Goal: Task Accomplishment & Management: Manage account settings

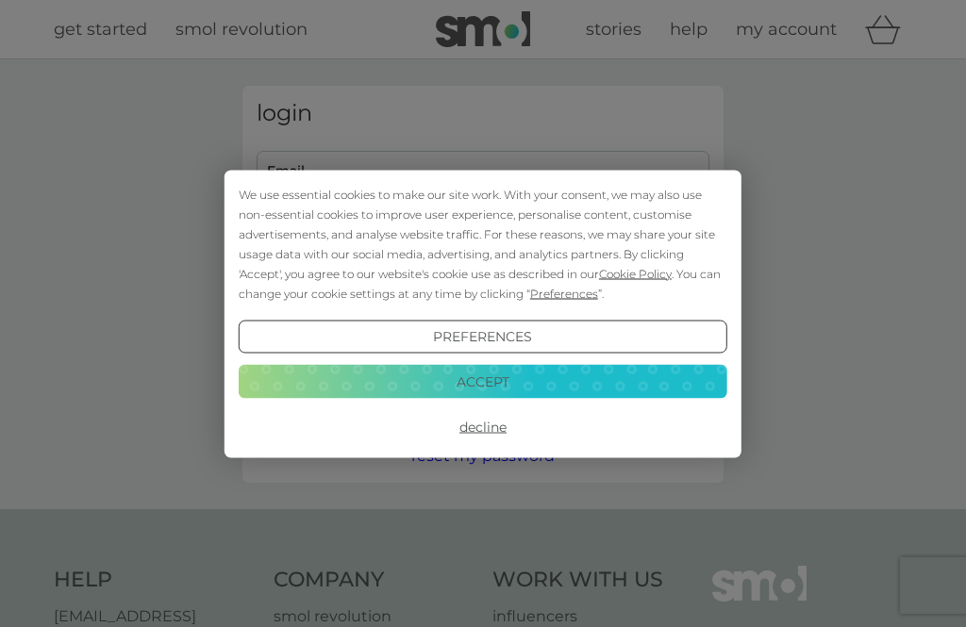
click at [554, 385] on button "Accept" at bounding box center [483, 382] width 489 height 34
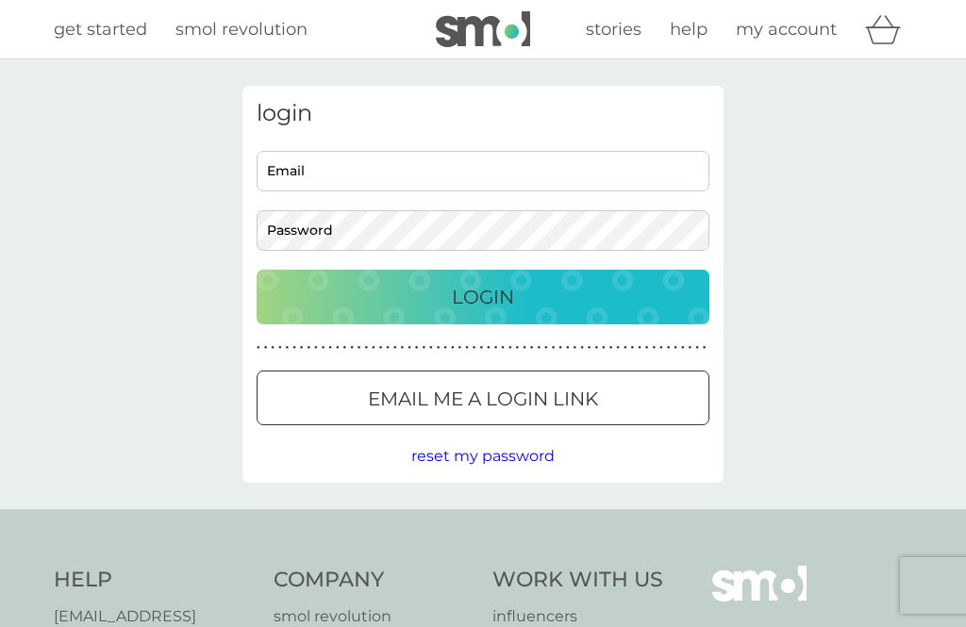
click at [514, 407] on div at bounding box center [483, 400] width 68 height 20
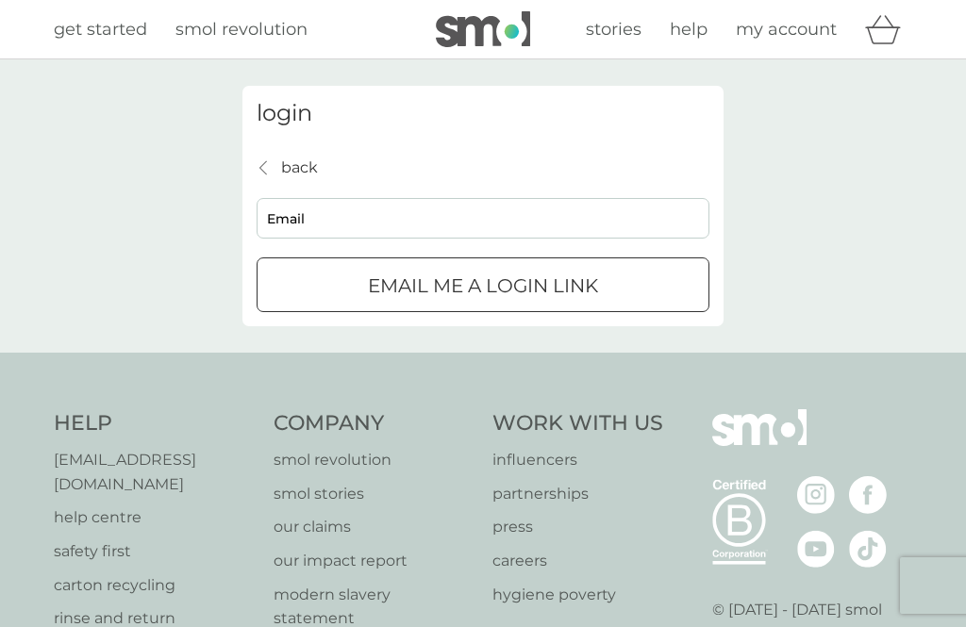
click at [450, 218] on input "Email" at bounding box center [483, 218] width 453 height 41
type input "[EMAIL_ADDRESS][DOMAIN_NAME]"
click at [491, 291] on div "submit" at bounding box center [483, 286] width 68 height 20
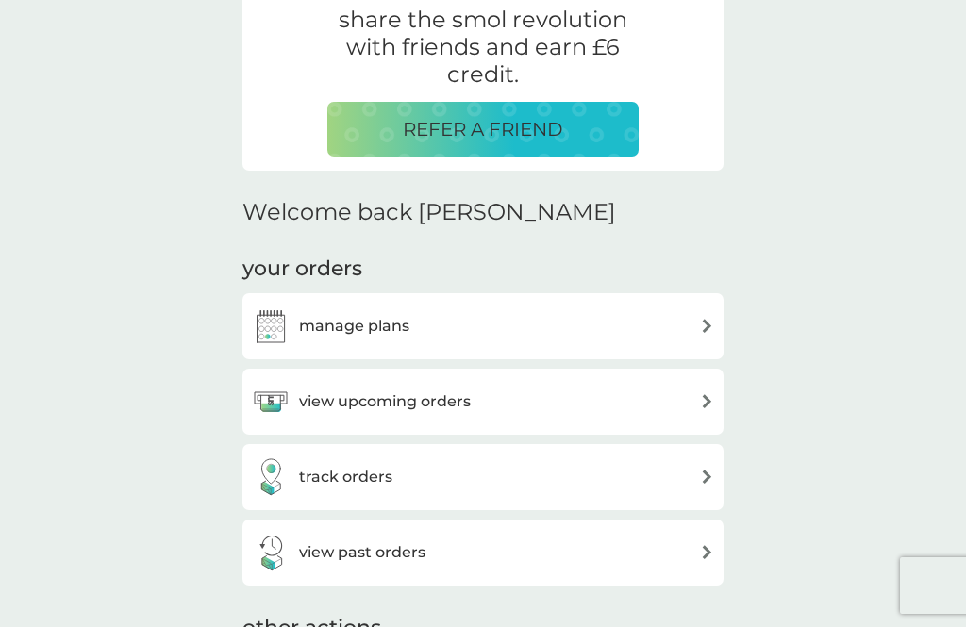
scroll to position [502, 0]
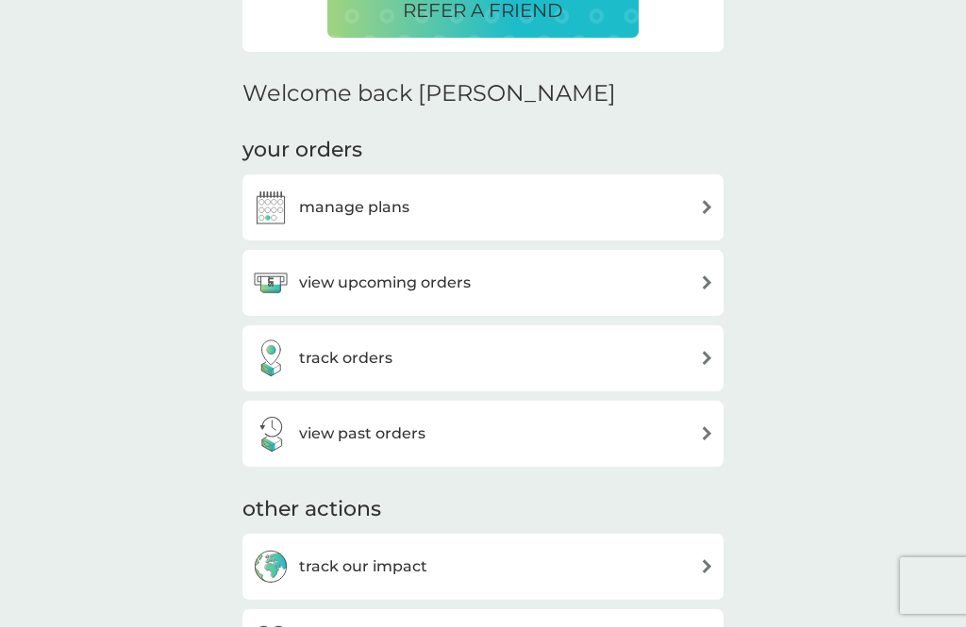
click at [695, 273] on div "view upcoming orders" at bounding box center [483, 283] width 462 height 38
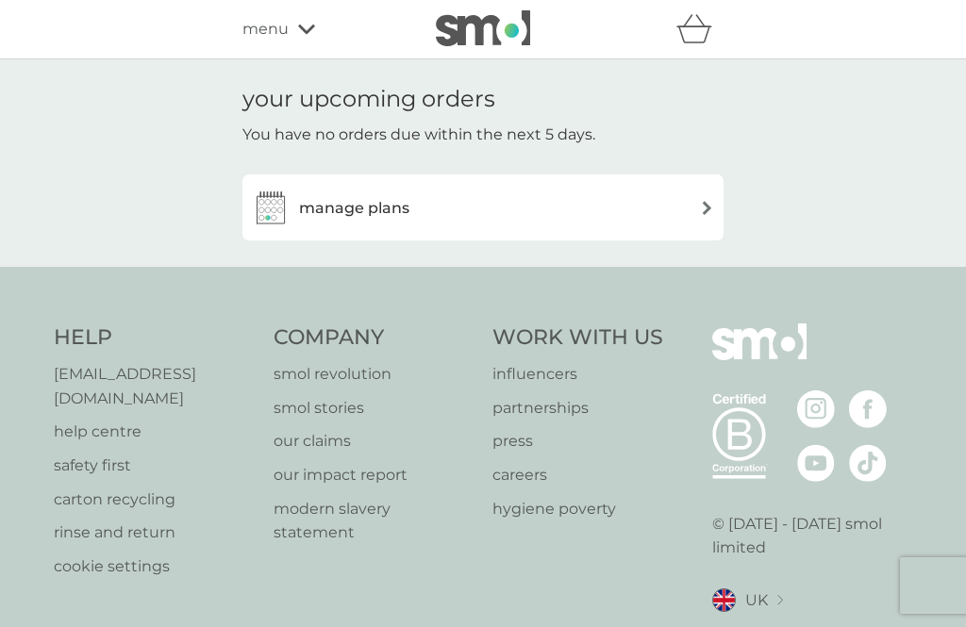
click at [712, 201] on img at bounding box center [707, 208] width 14 height 14
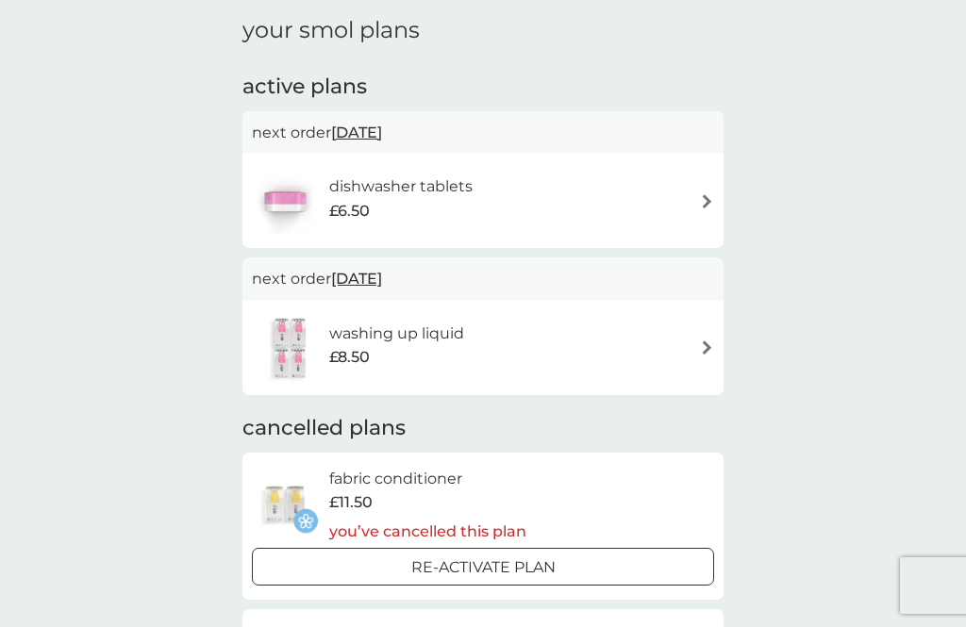
scroll to position [63, 0]
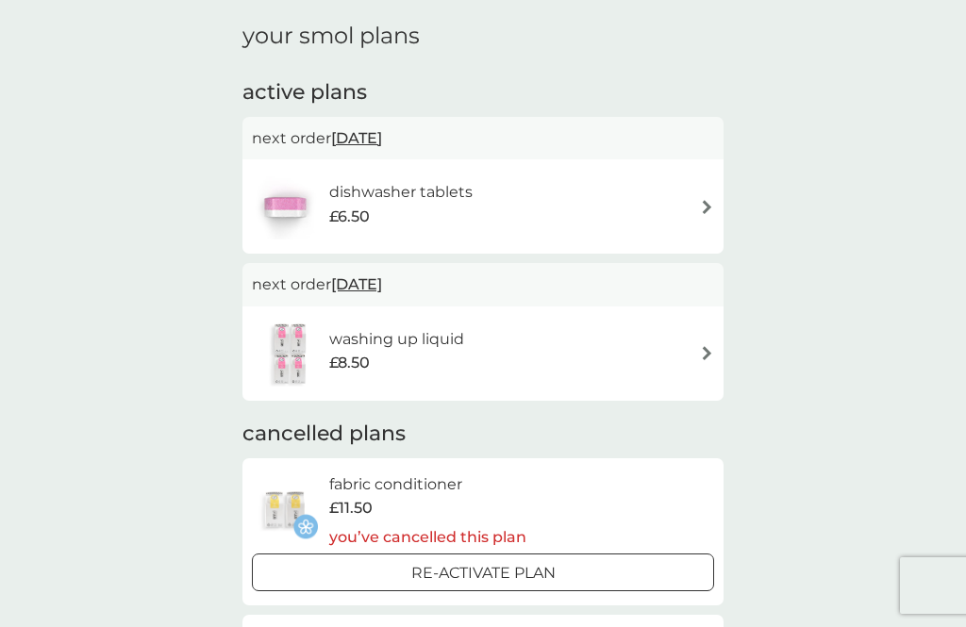
click at [707, 193] on div "dishwasher tablets £6.50" at bounding box center [483, 207] width 462 height 66
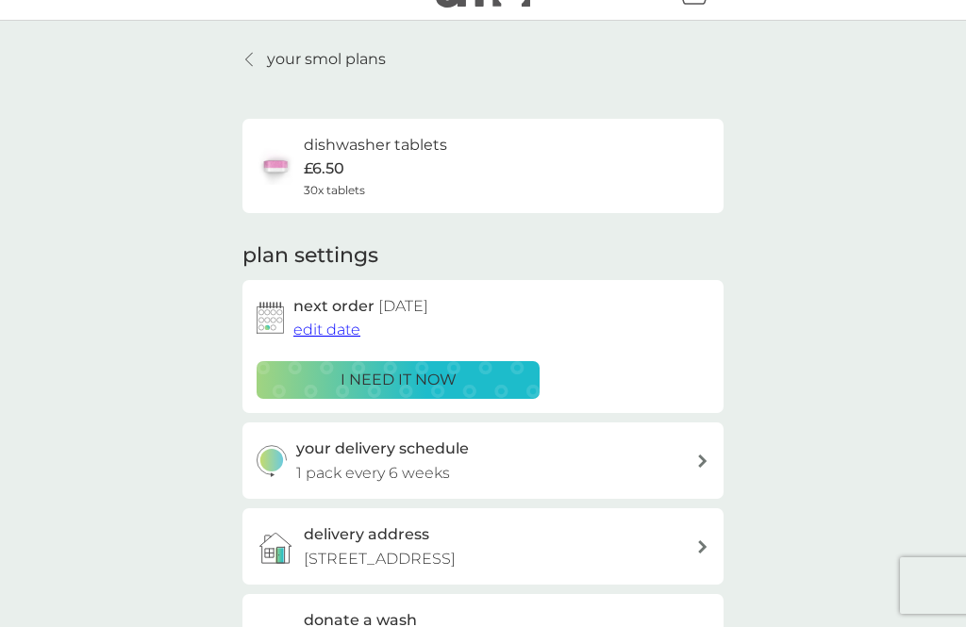
scroll to position [38, 0]
click at [326, 326] on span "edit date" at bounding box center [326, 331] width 67 height 18
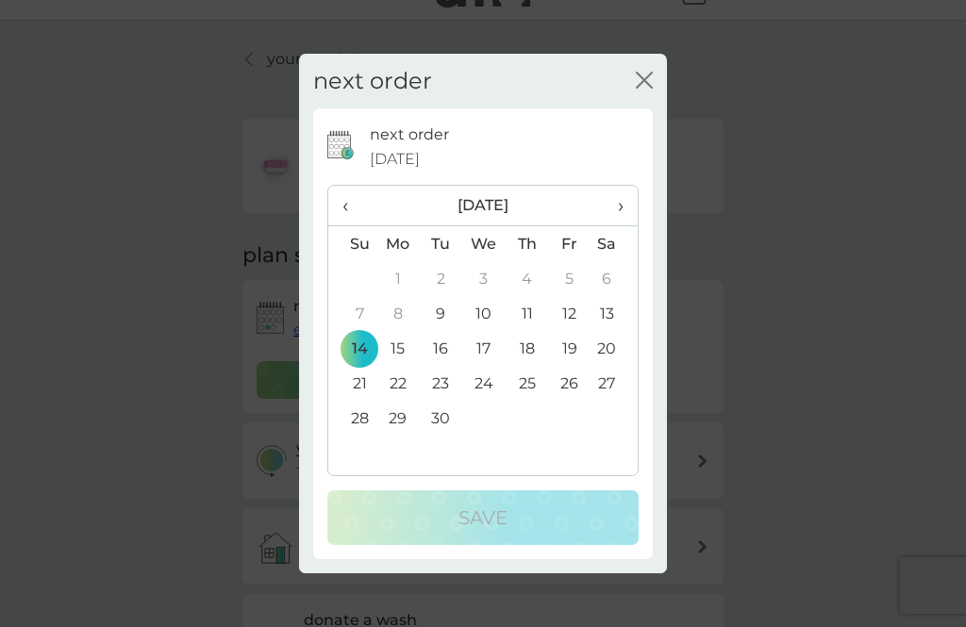
click at [644, 89] on icon "close" at bounding box center [644, 80] width 17 height 17
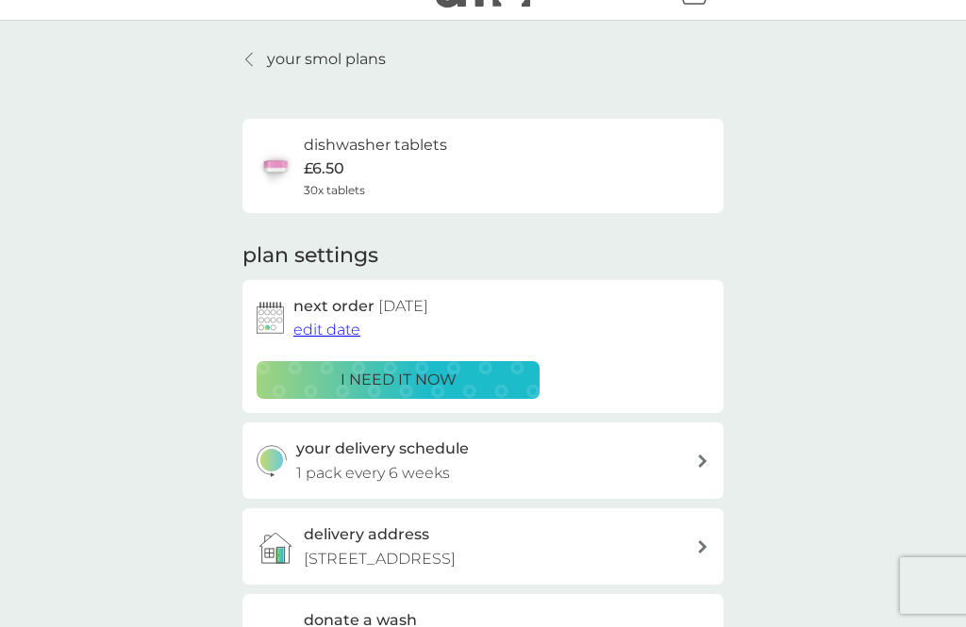
click at [439, 373] on p "i need it now" at bounding box center [399, 380] width 116 height 25
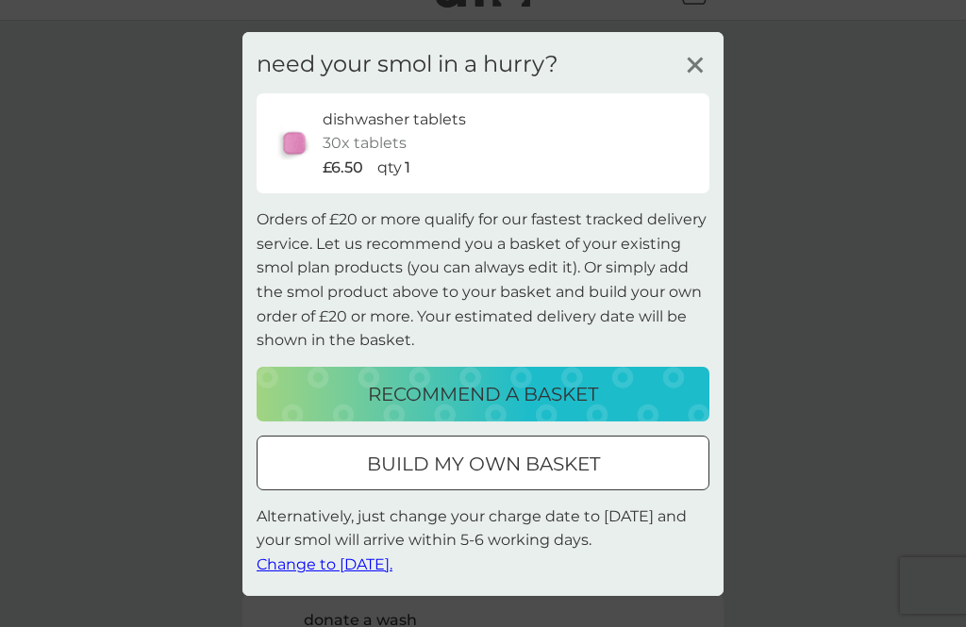
click at [696, 78] on icon at bounding box center [695, 64] width 28 height 28
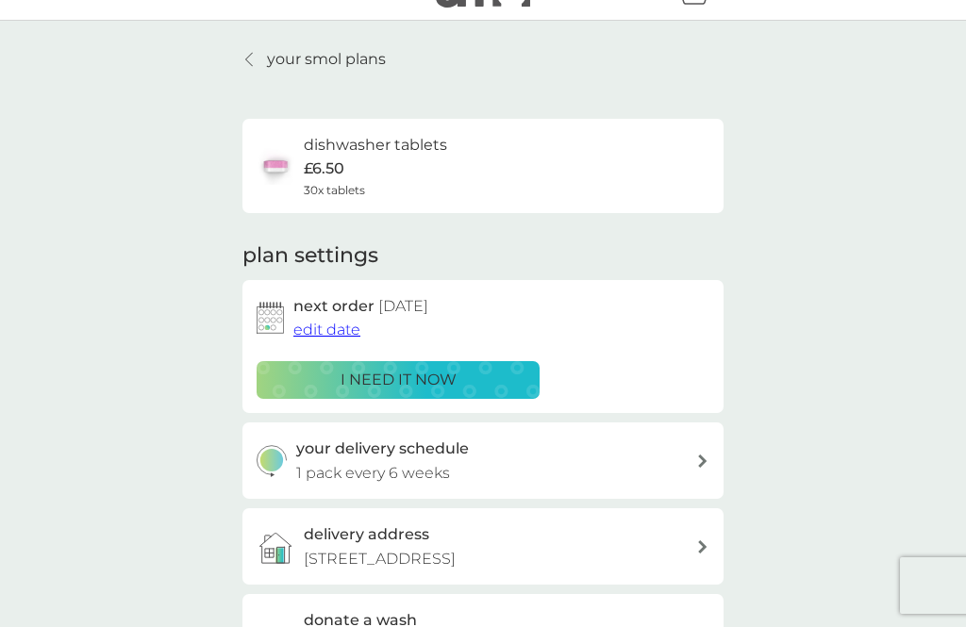
click at [339, 332] on span "edit date" at bounding box center [326, 330] width 67 height 18
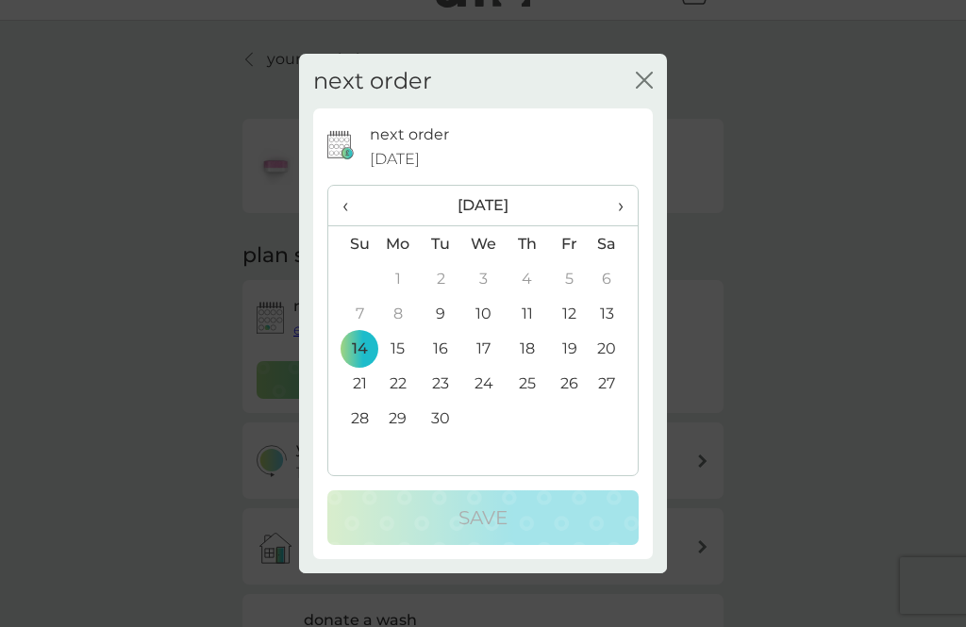
click at [477, 331] on td "10" at bounding box center [483, 313] width 43 height 35
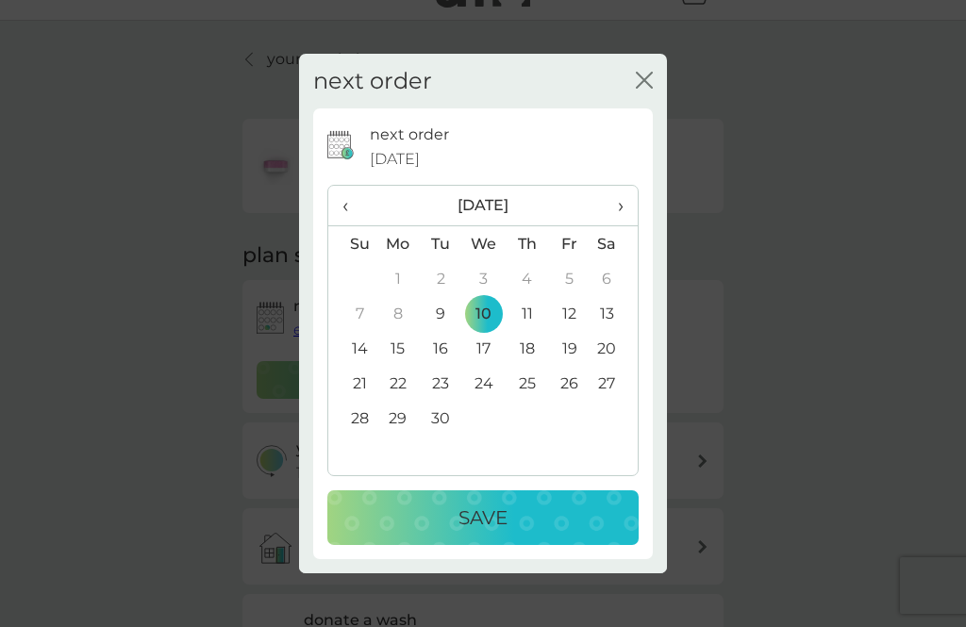
click at [450, 533] on div "Save" at bounding box center [483, 518] width 274 height 30
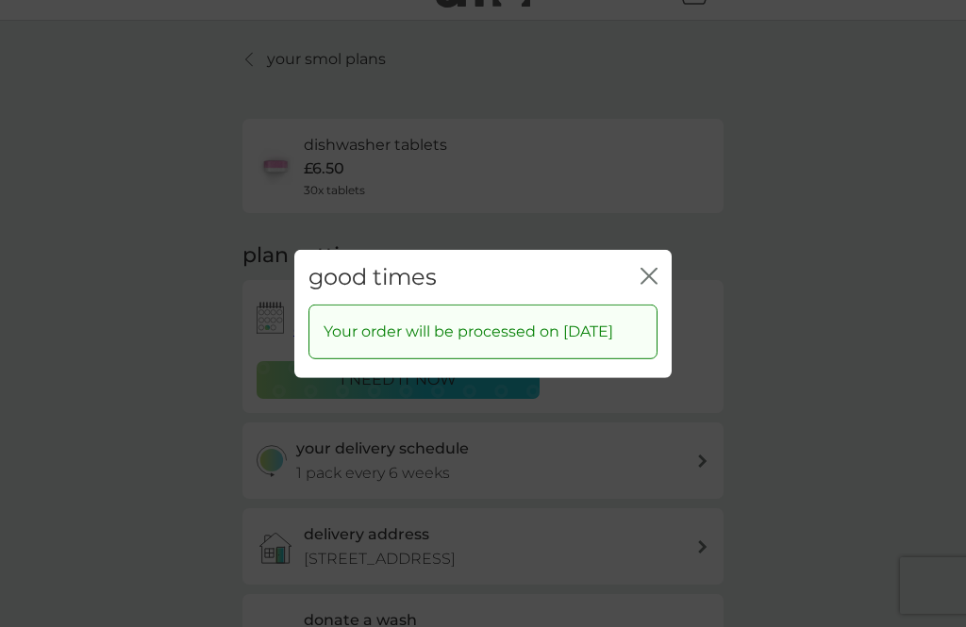
click at [685, 310] on div "good times close Your order will be processed on 10 Sep 2025" at bounding box center [483, 313] width 966 height 627
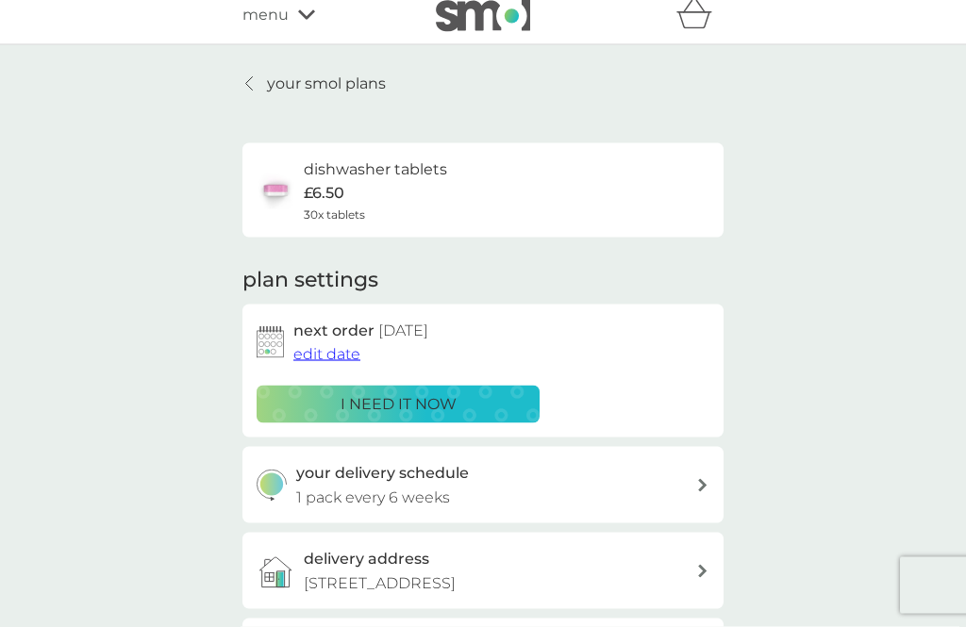
scroll to position [0, 0]
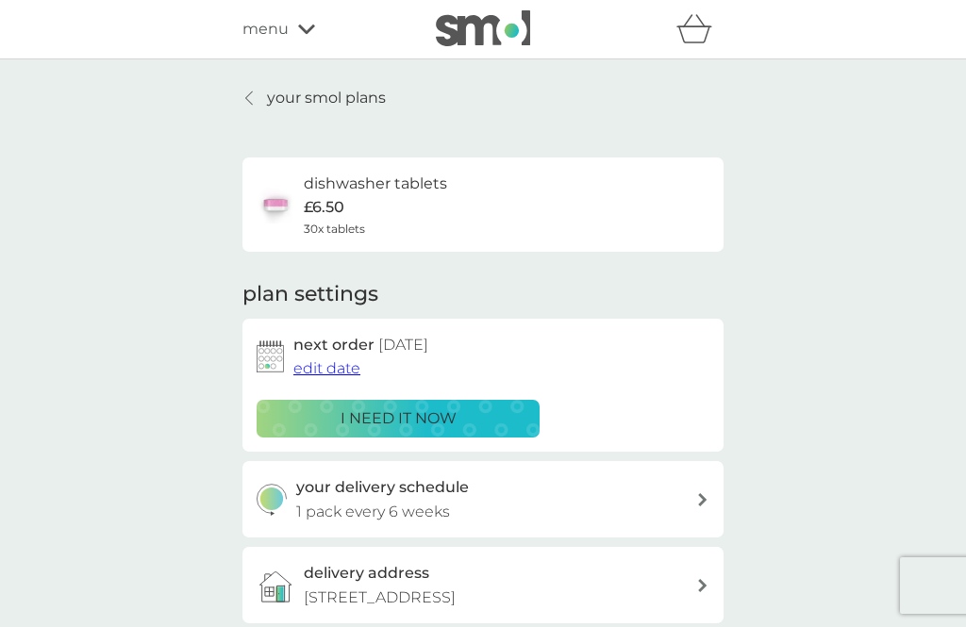
click at [282, 95] on p "your smol plans" at bounding box center [326, 98] width 119 height 25
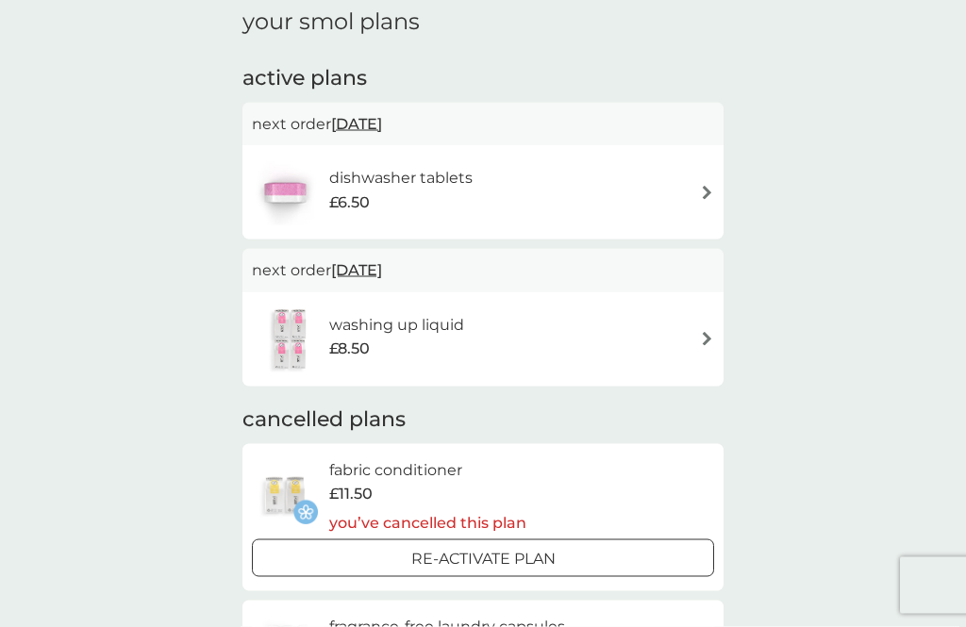
scroll to position [85, 0]
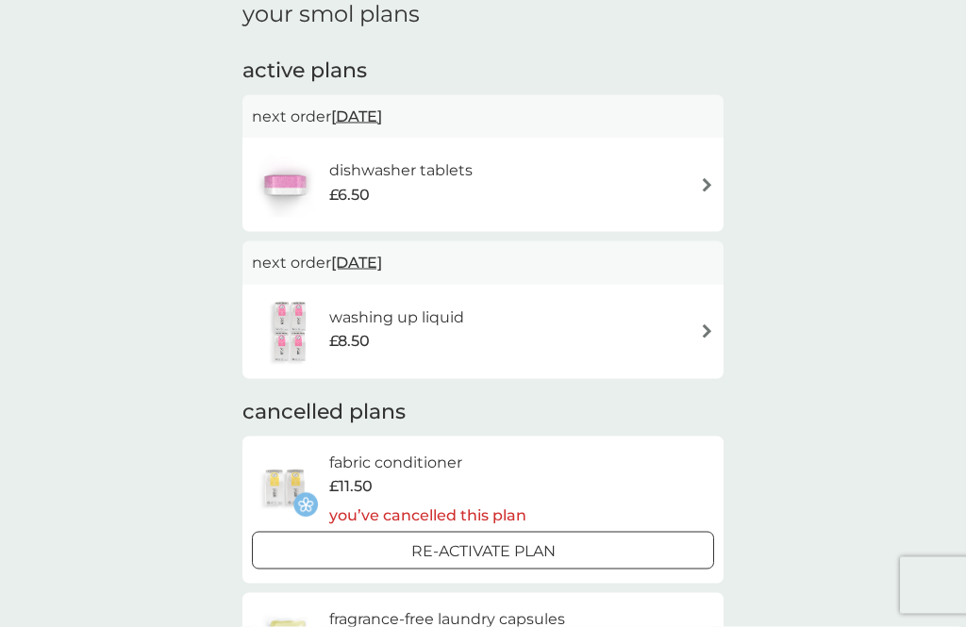
click at [709, 325] on img at bounding box center [707, 332] width 14 height 14
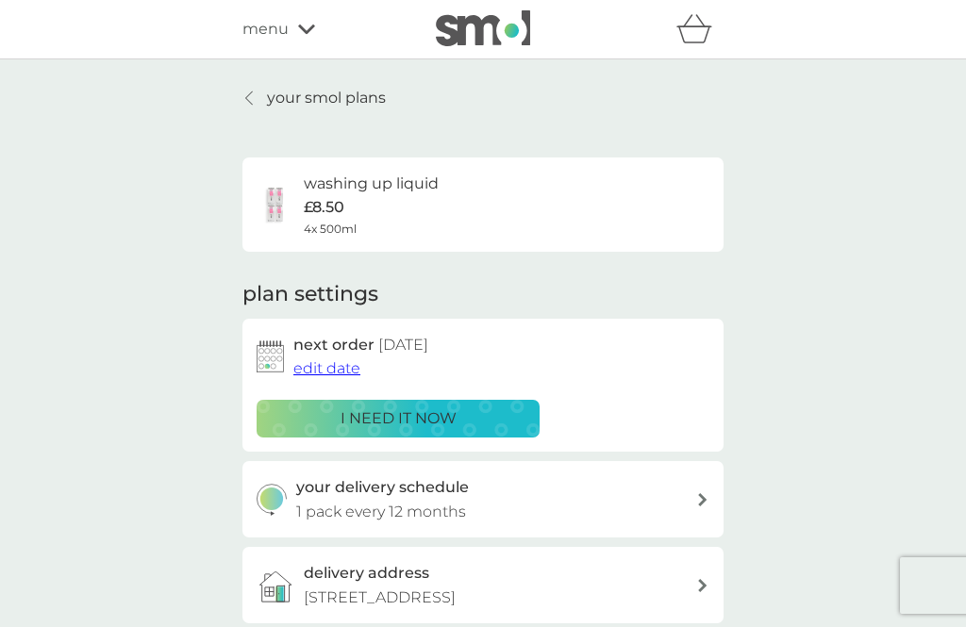
click at [278, 87] on p "your smol plans" at bounding box center [326, 98] width 119 height 25
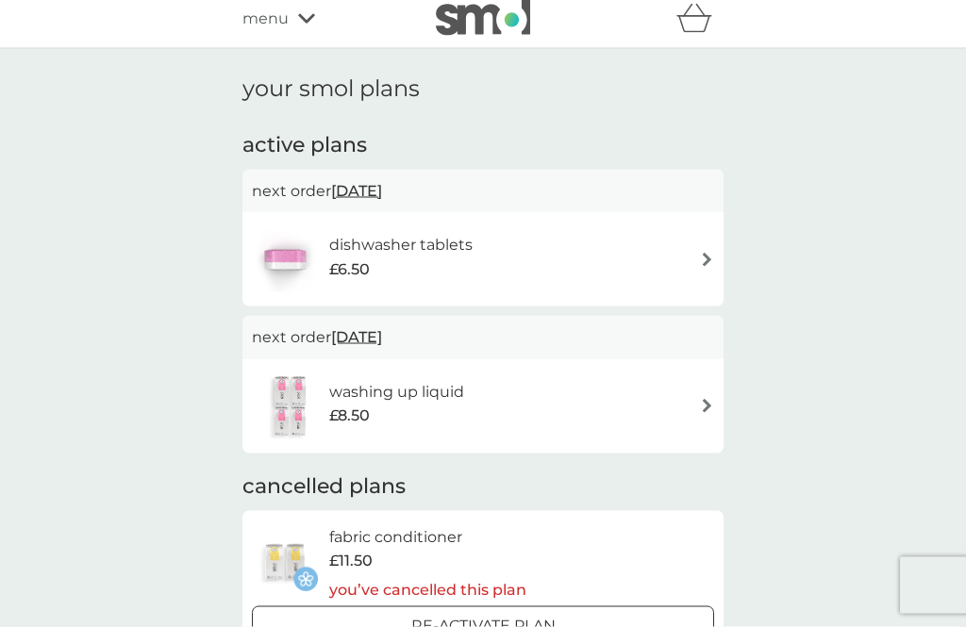
scroll to position [12, 0]
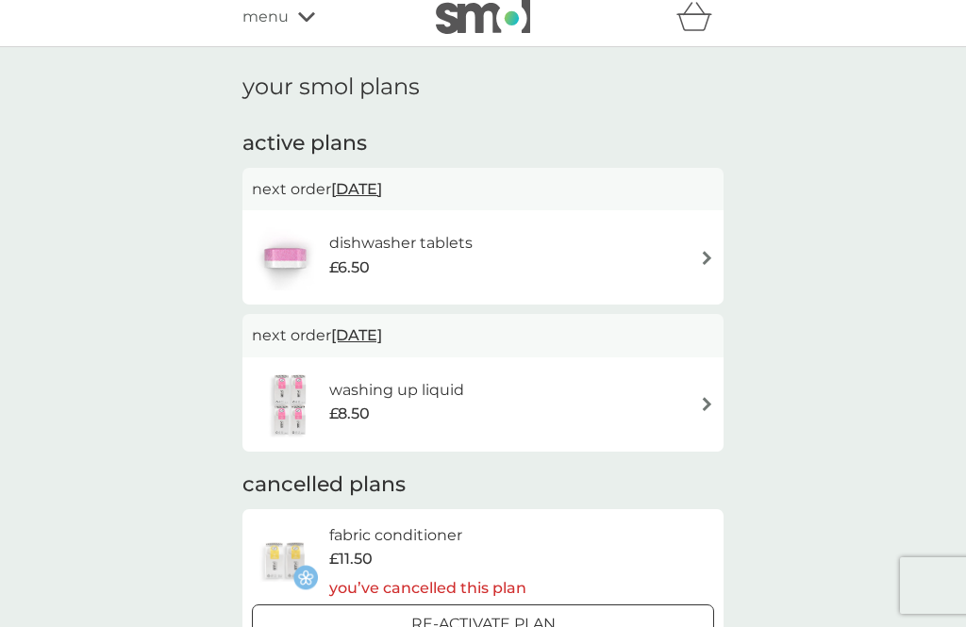
click at [687, 255] on div "dishwasher tablets £6.50" at bounding box center [483, 258] width 462 height 66
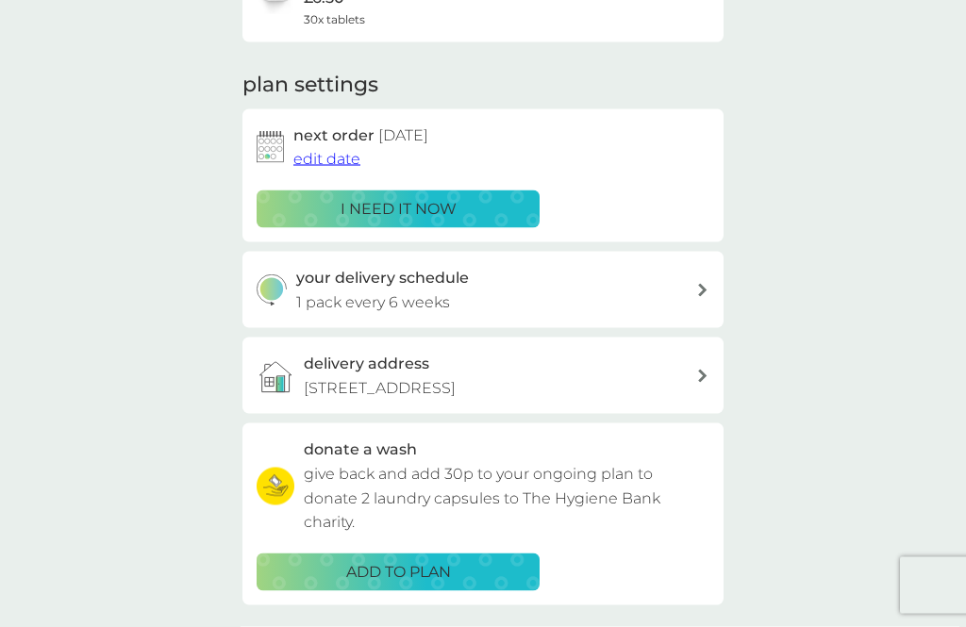
click at [689, 290] on div "your delivery schedule 1 pack every 6 weeks" at bounding box center [496, 290] width 401 height 48
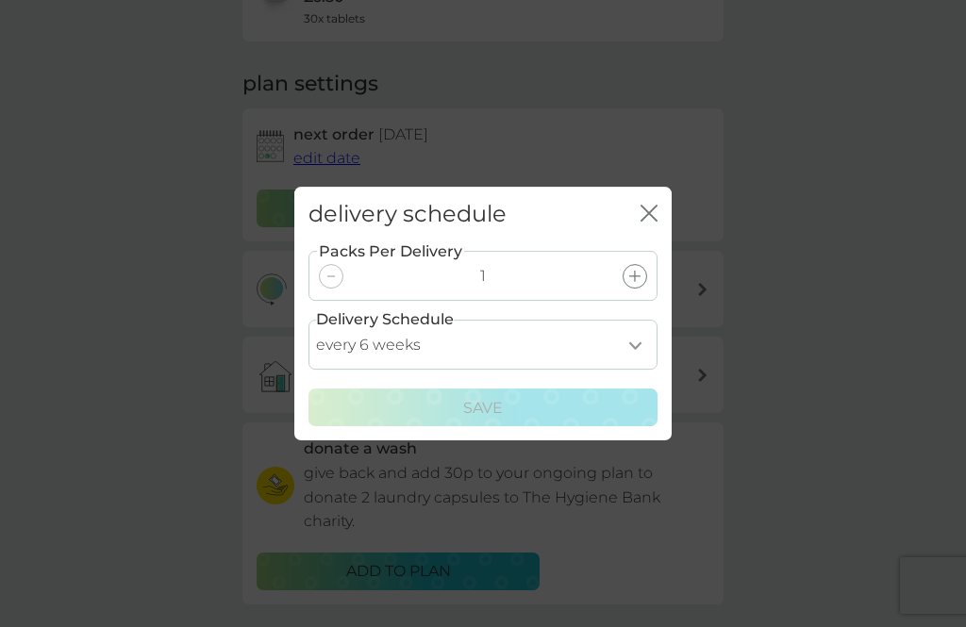
click at [630, 370] on select "every 1 week every 2 weeks every 3 weeks every 4 weeks every 5 weeks every 6 we…" at bounding box center [483, 345] width 349 height 50
select select "28"
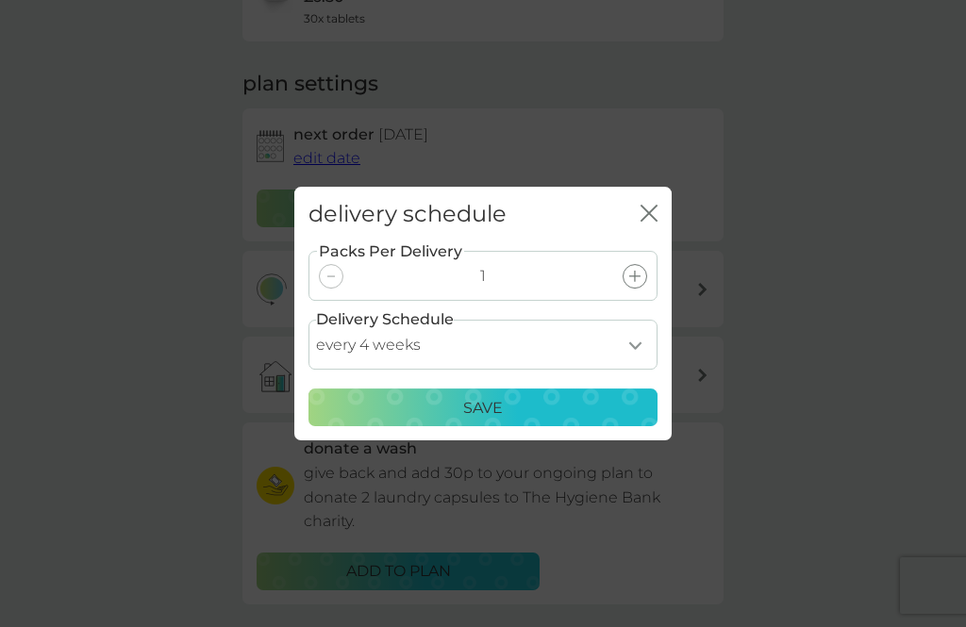
click at [500, 421] on p "Save" at bounding box center [483, 408] width 40 height 25
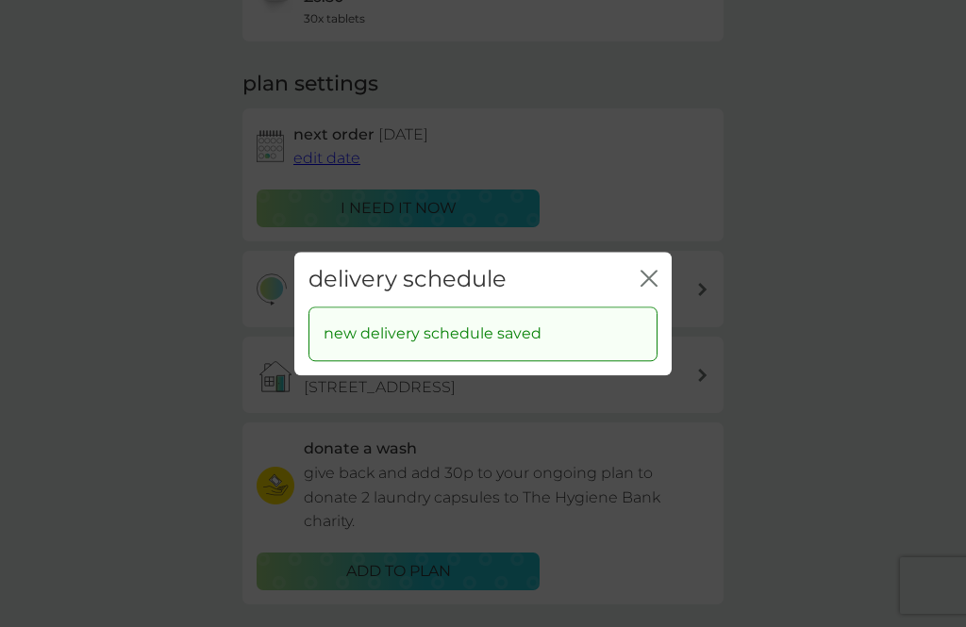
click at [643, 287] on icon "close" at bounding box center [649, 278] width 17 height 17
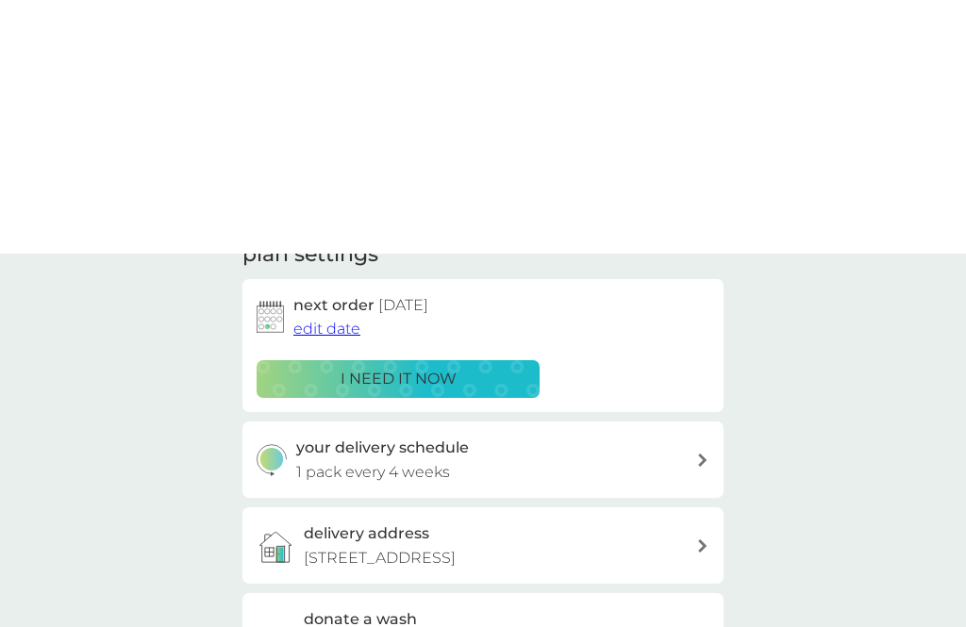
scroll to position [0, 0]
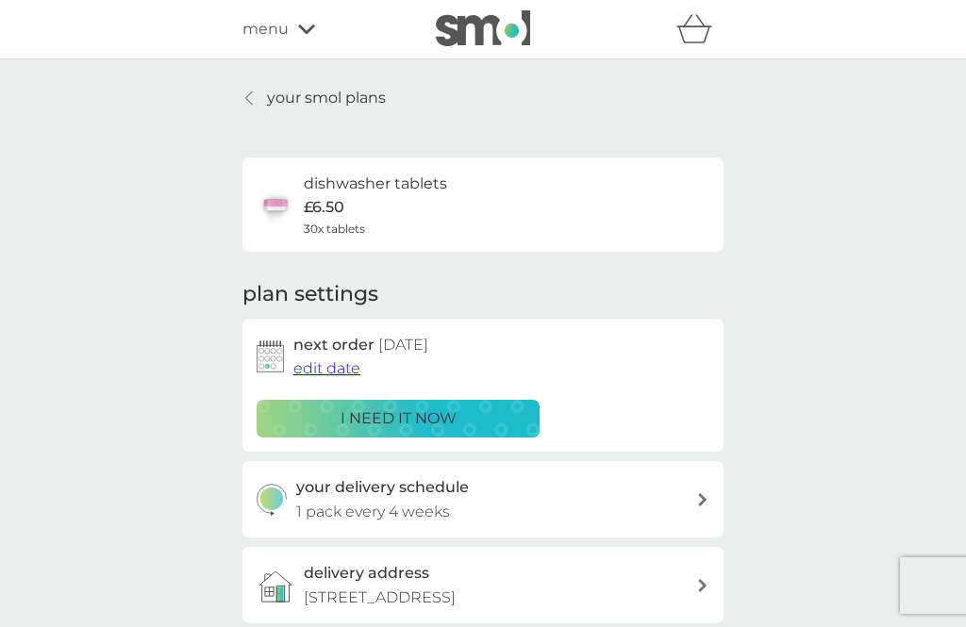
click at [275, 104] on p "your smol plans" at bounding box center [326, 98] width 119 height 25
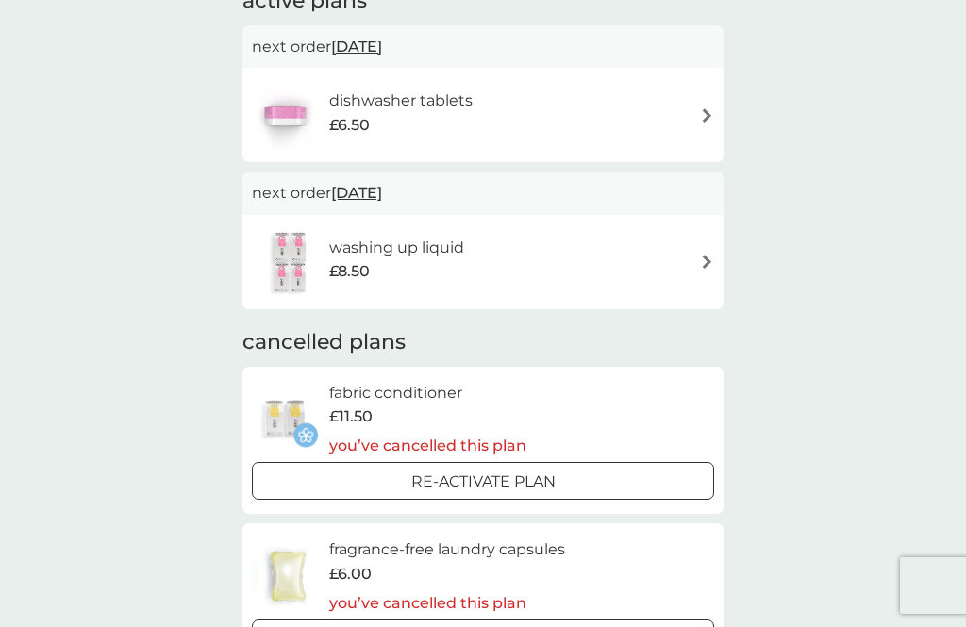
scroll to position [156, 0]
click at [685, 265] on div "washing up liquid £8.50" at bounding box center [483, 261] width 462 height 66
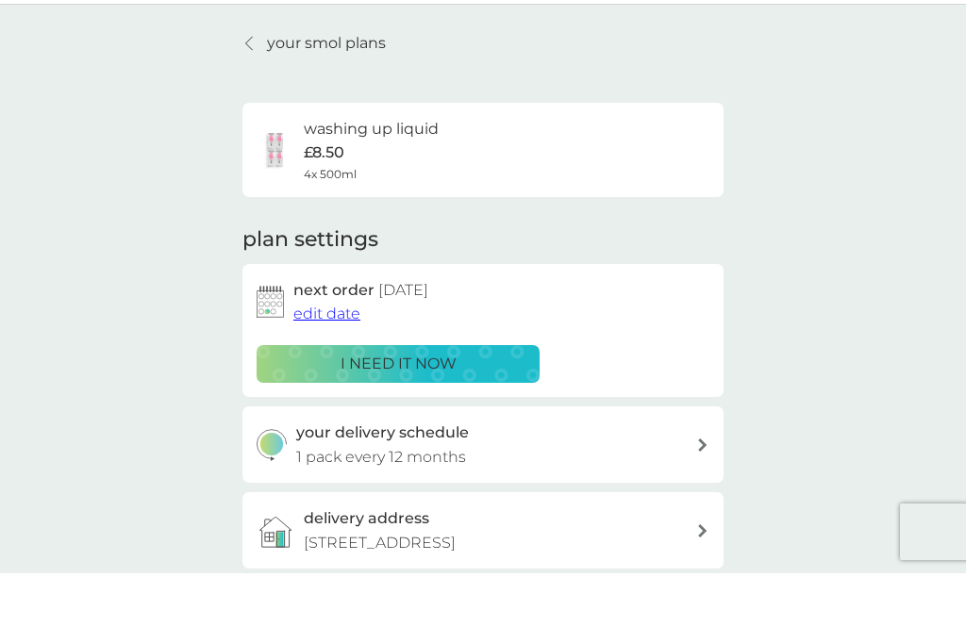
scroll to position [56, 0]
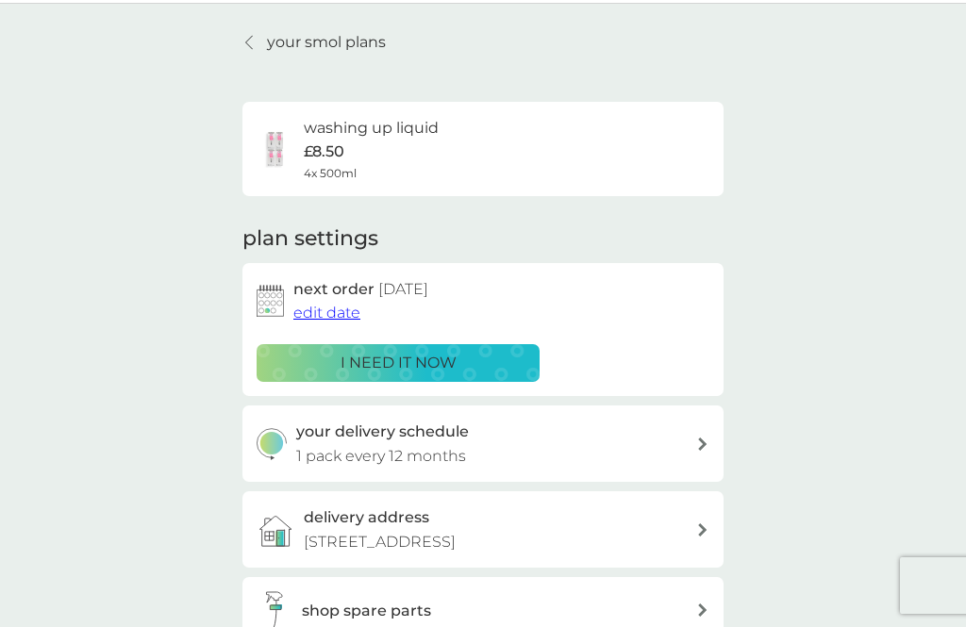
click at [266, 42] on link "your smol plans" at bounding box center [313, 42] width 143 height 25
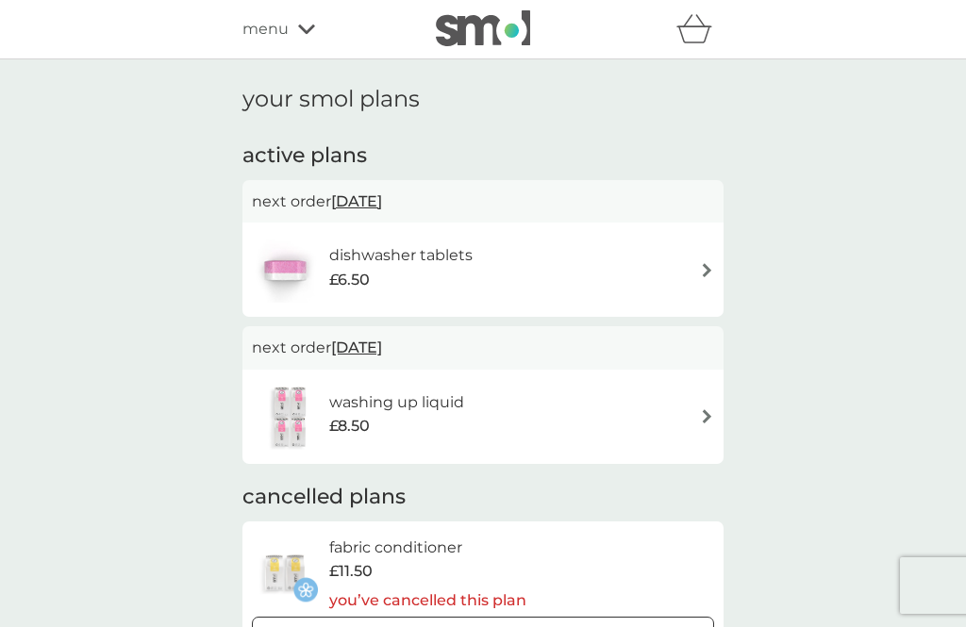
click at [478, 26] on img at bounding box center [483, 28] width 94 height 36
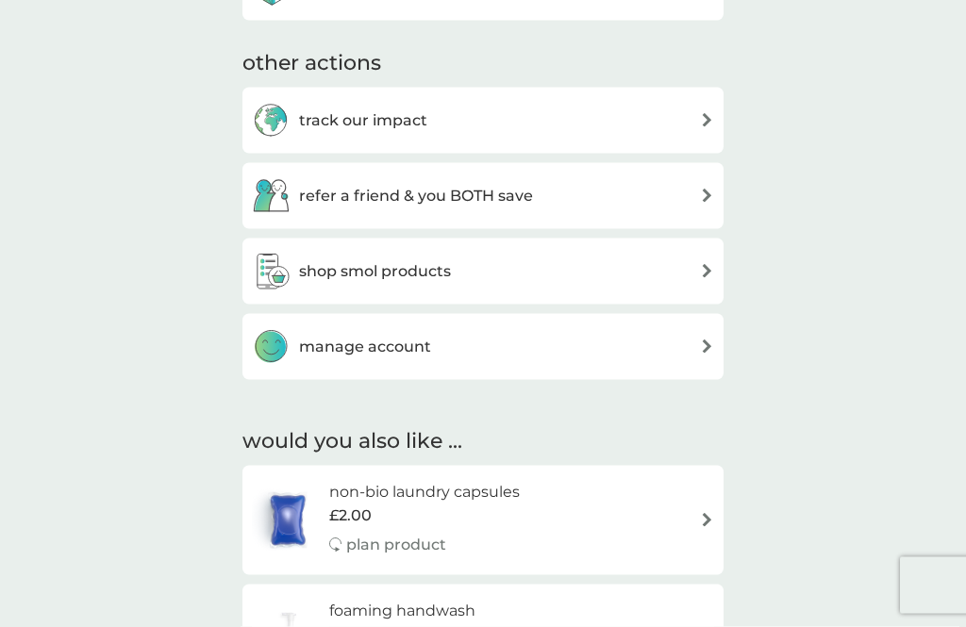
scroll to position [954, 0]
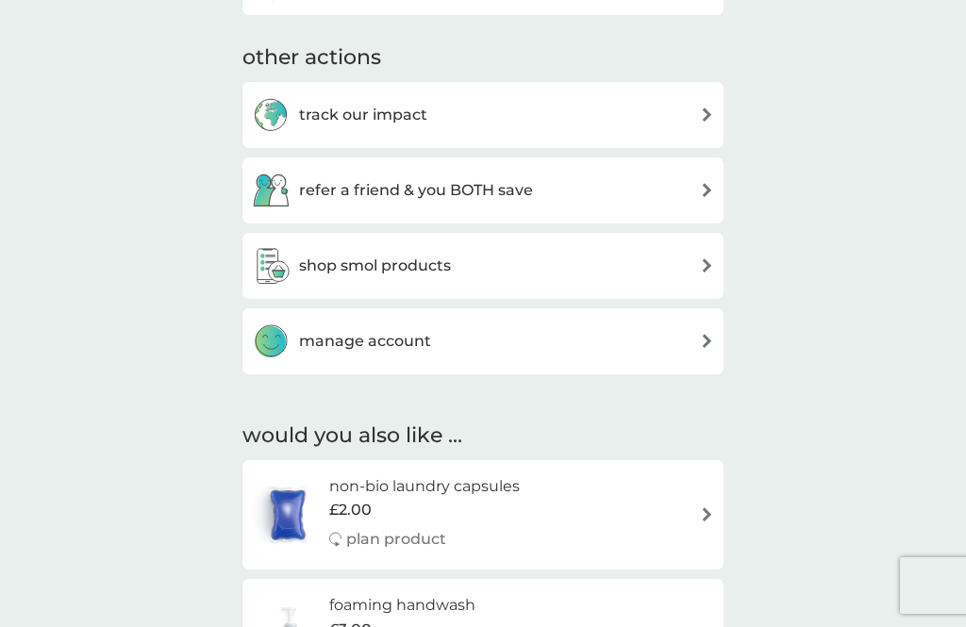
click at [703, 259] on img at bounding box center [707, 266] width 14 height 14
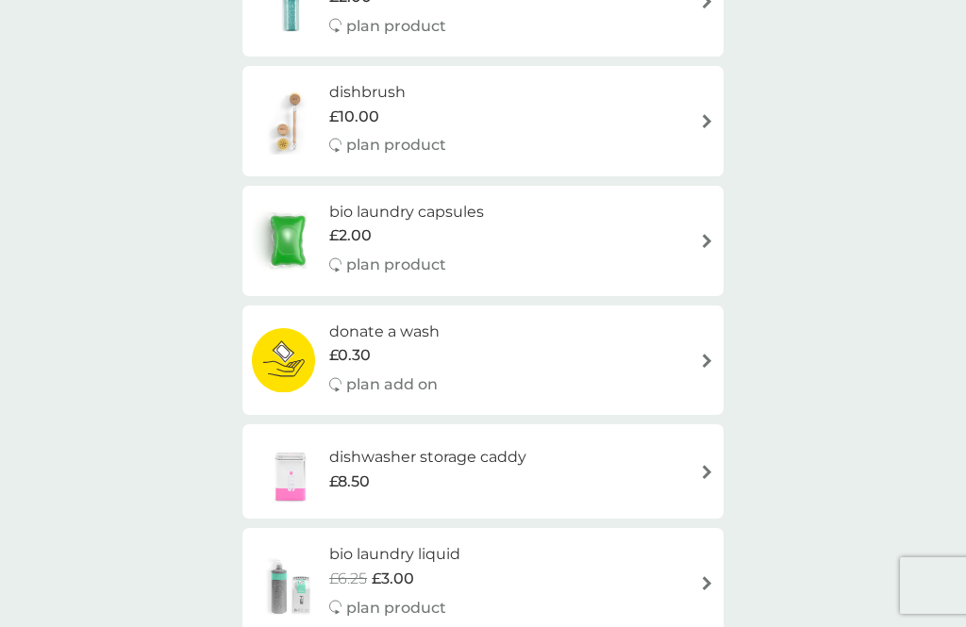
scroll to position [722, 0]
click at [692, 104] on div "dishbrush £10.00 plan product" at bounding box center [483, 122] width 462 height 82
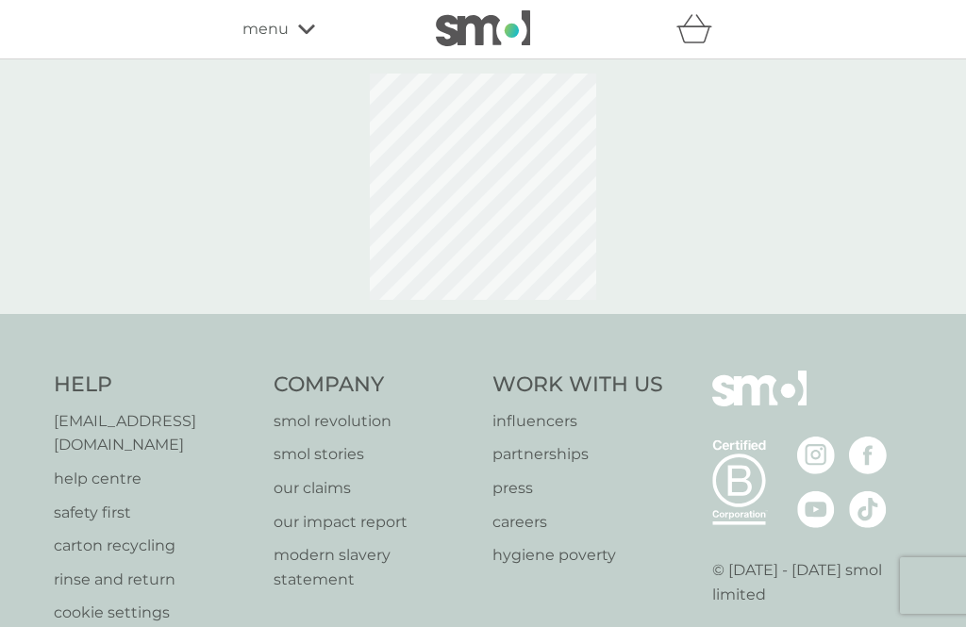
select select "245"
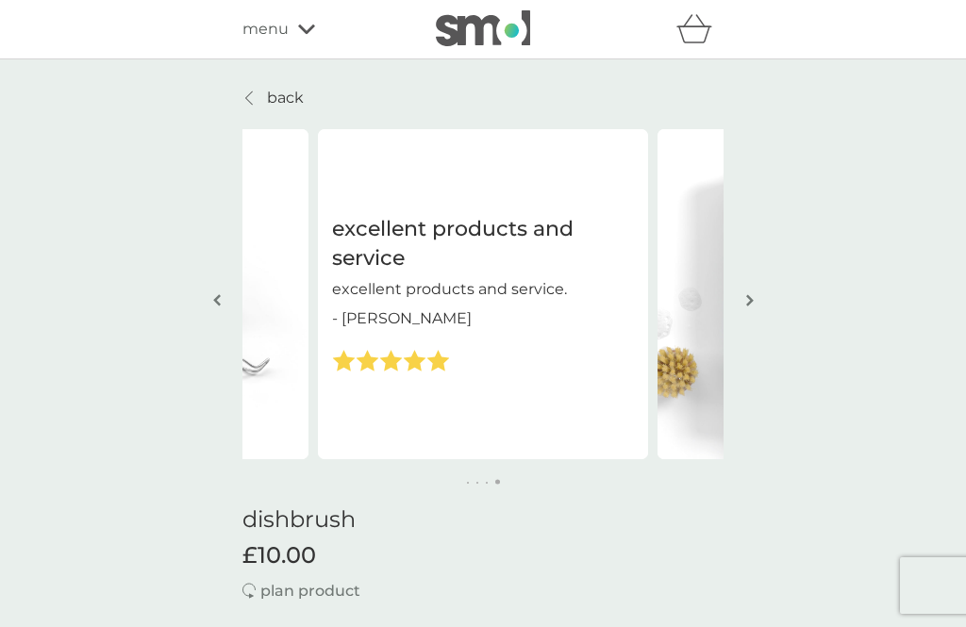
click at [265, 97] on link "back" at bounding box center [272, 98] width 61 height 25
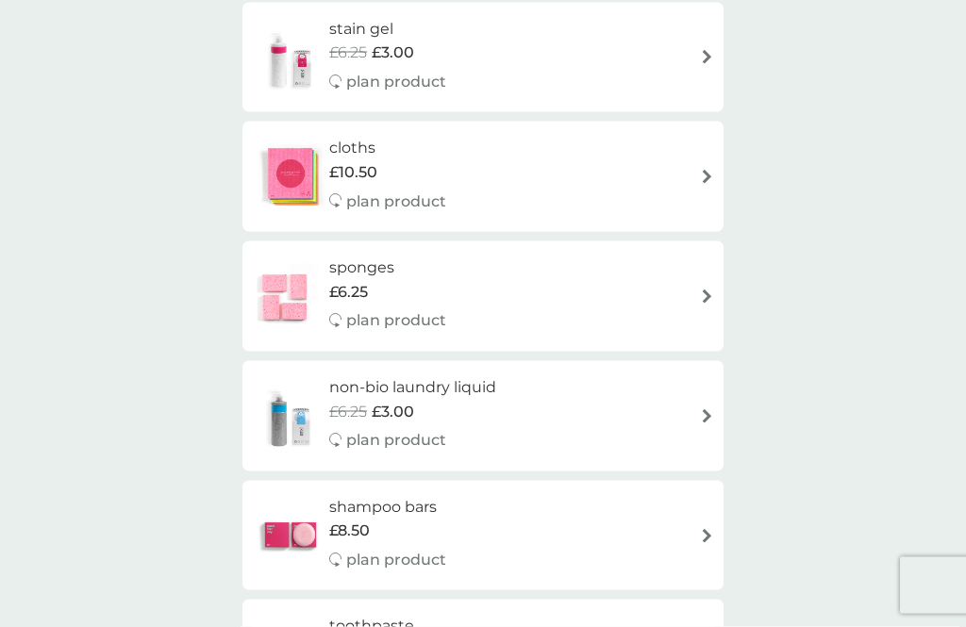
scroll to position [1729, 0]
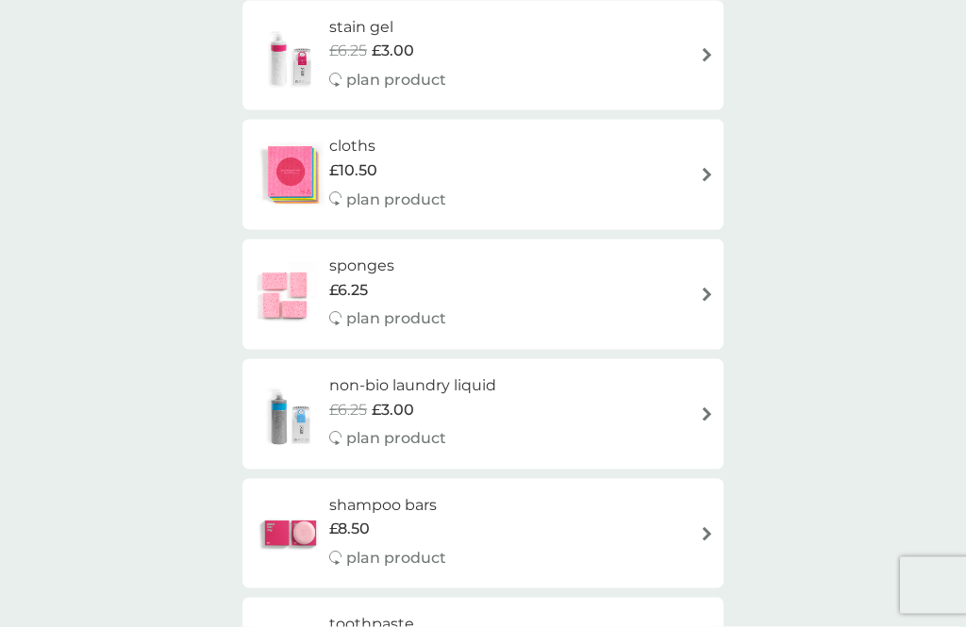
click at [713, 527] on img at bounding box center [707, 534] width 14 height 14
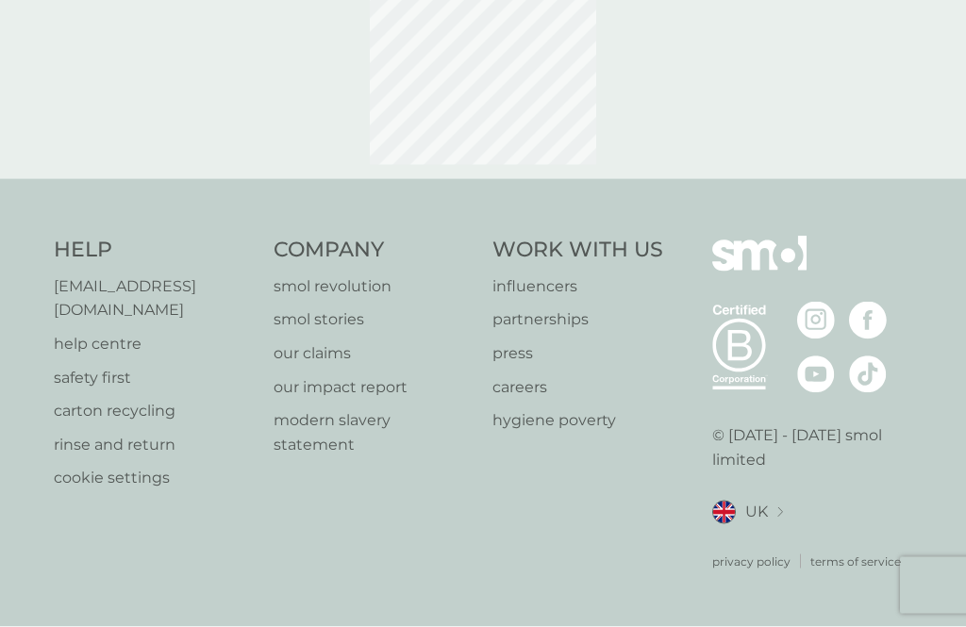
select select "63"
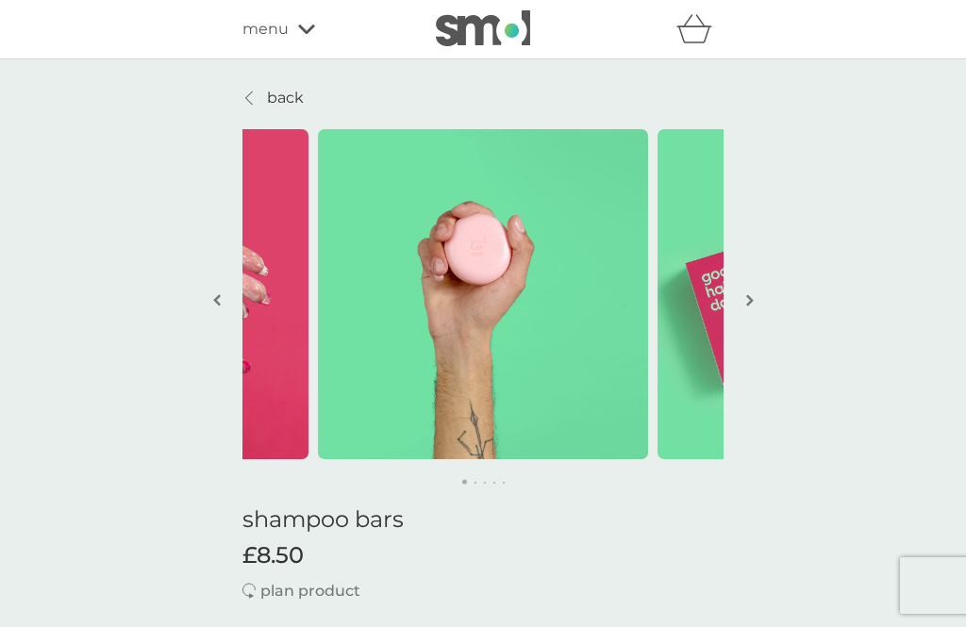
click at [301, 30] on icon at bounding box center [306, 29] width 17 height 9
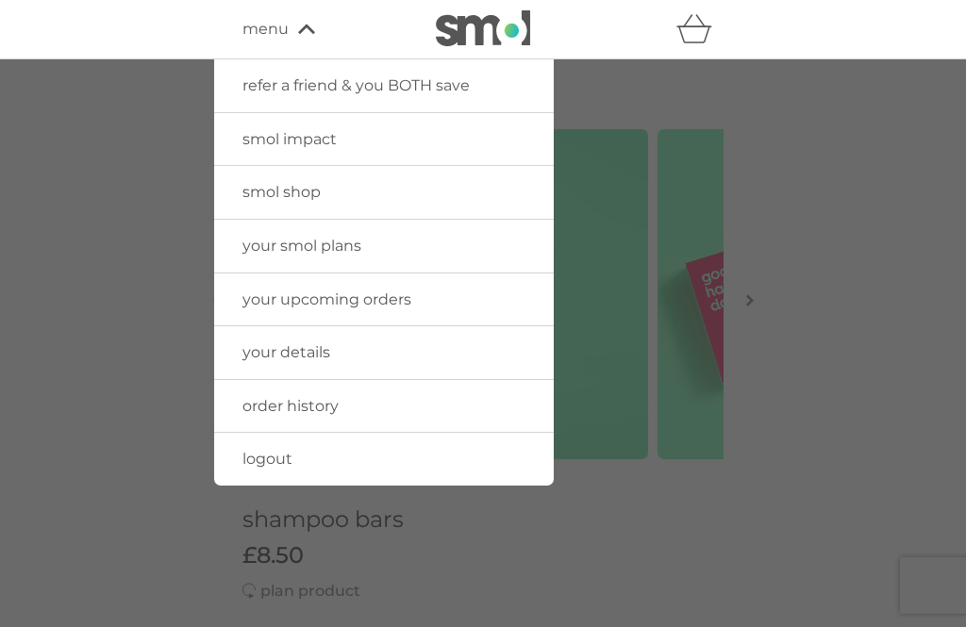
click at [284, 190] on span "smol shop" at bounding box center [281, 192] width 78 height 18
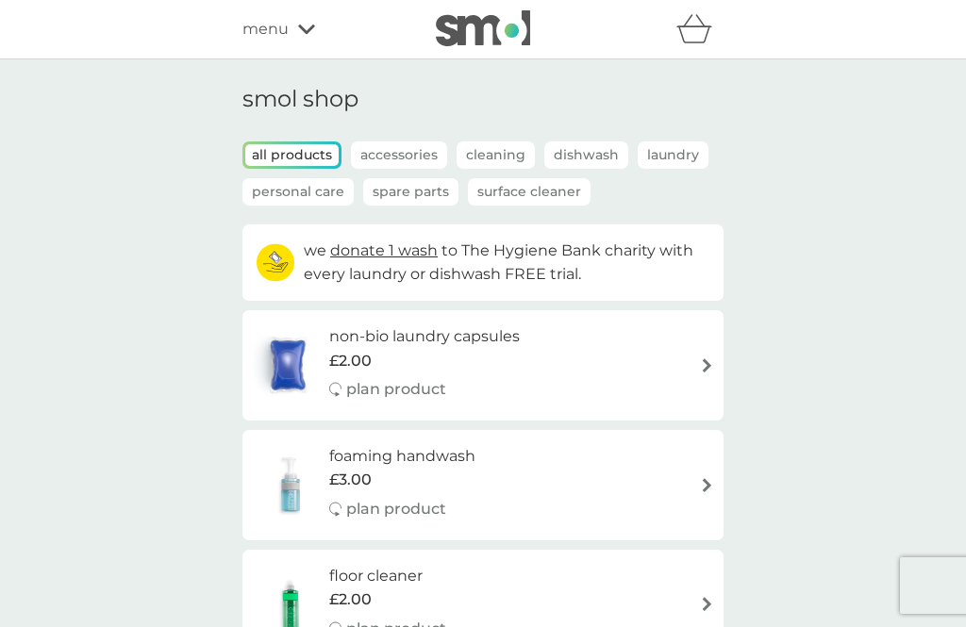
click at [298, 198] on p "Personal Care" at bounding box center [297, 191] width 111 height 27
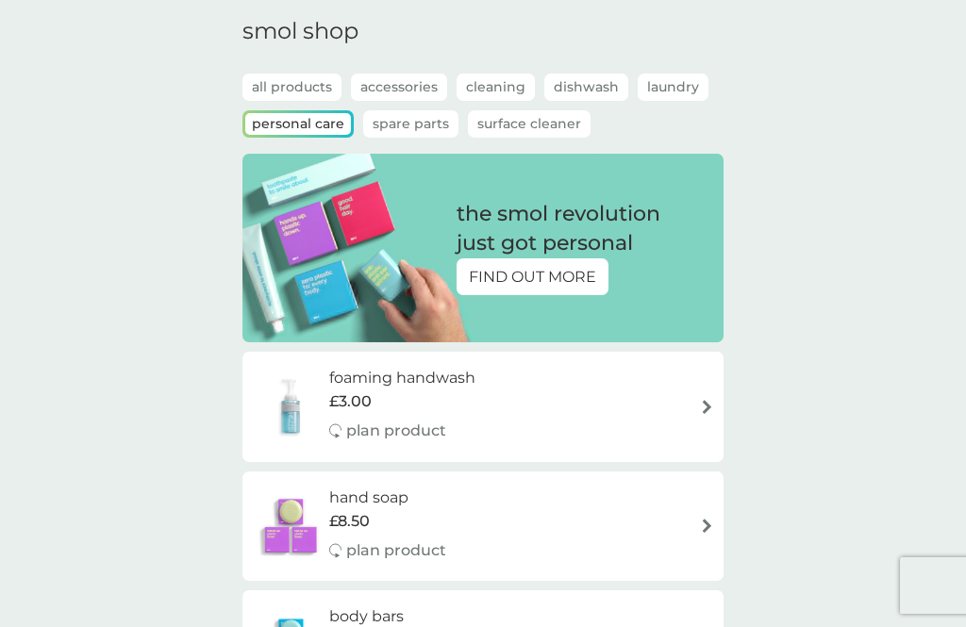
scroll to position [69, 0]
click at [563, 264] on p "FIND OUT MORE" at bounding box center [532, 276] width 127 height 25
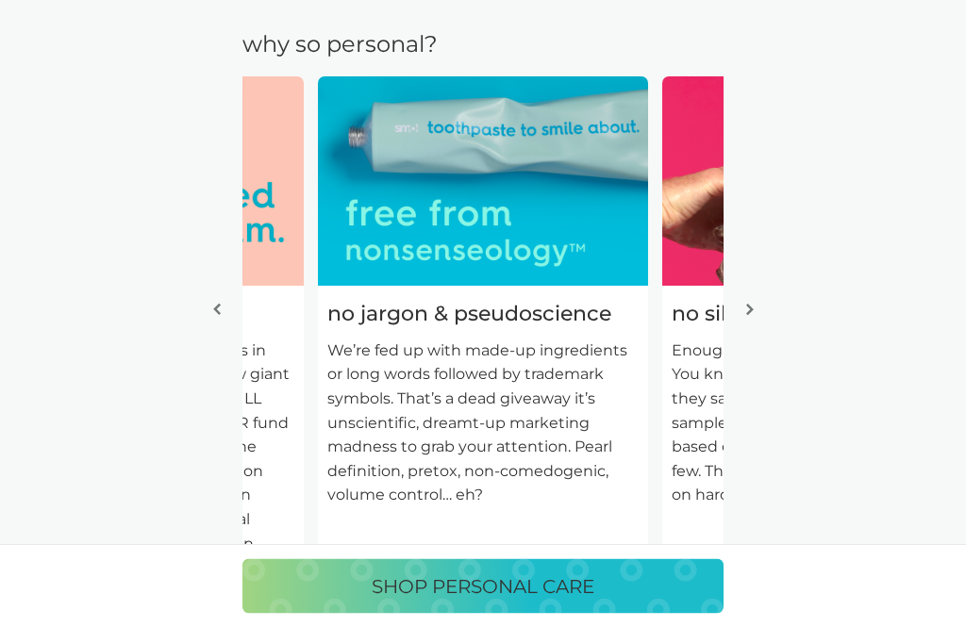
scroll to position [1007, 0]
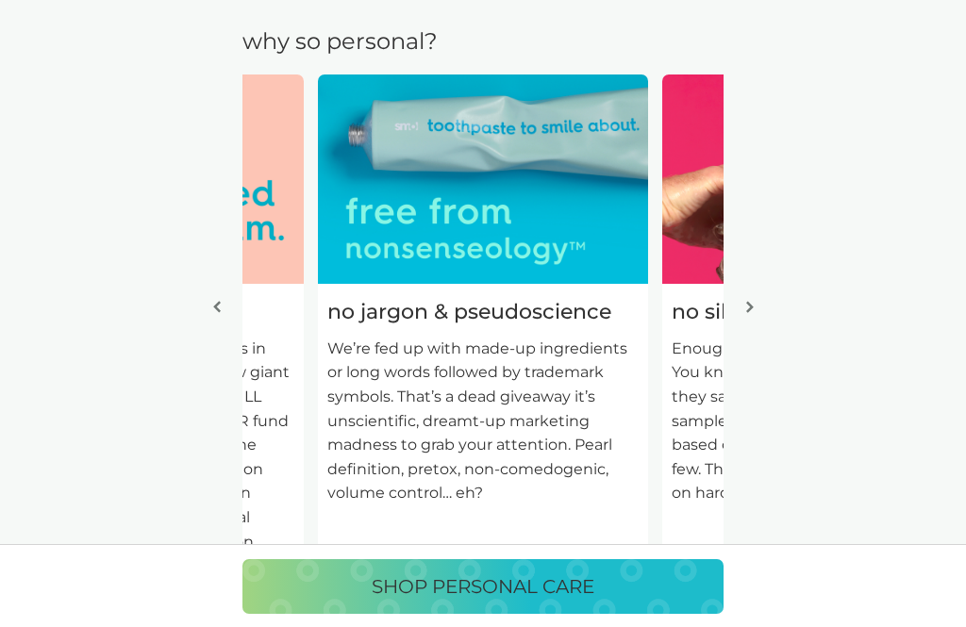
click at [753, 300] on img "button" at bounding box center [750, 307] width 8 height 14
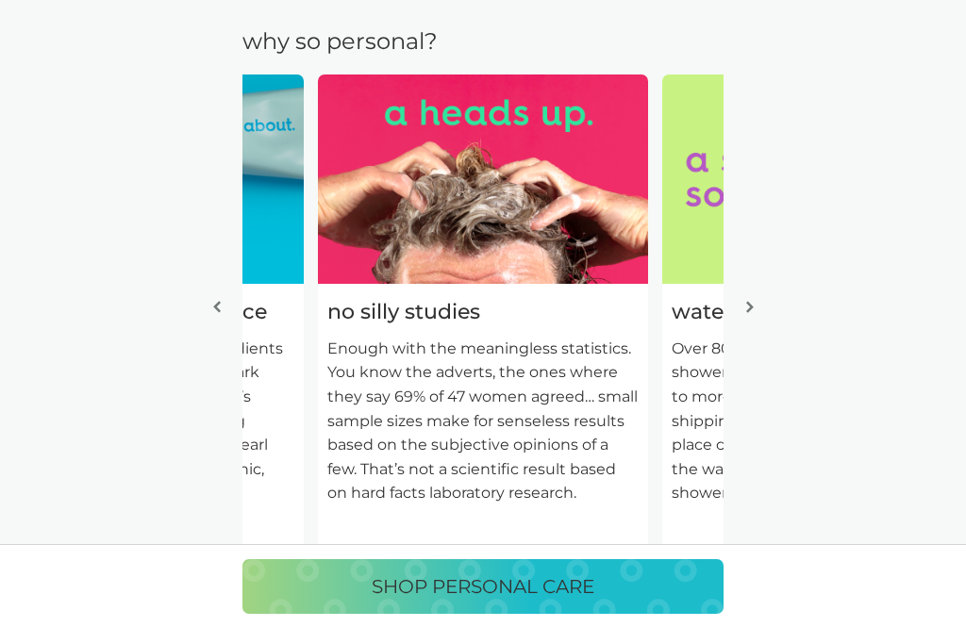
click at [755, 292] on button "button" at bounding box center [750, 308] width 14 height 94
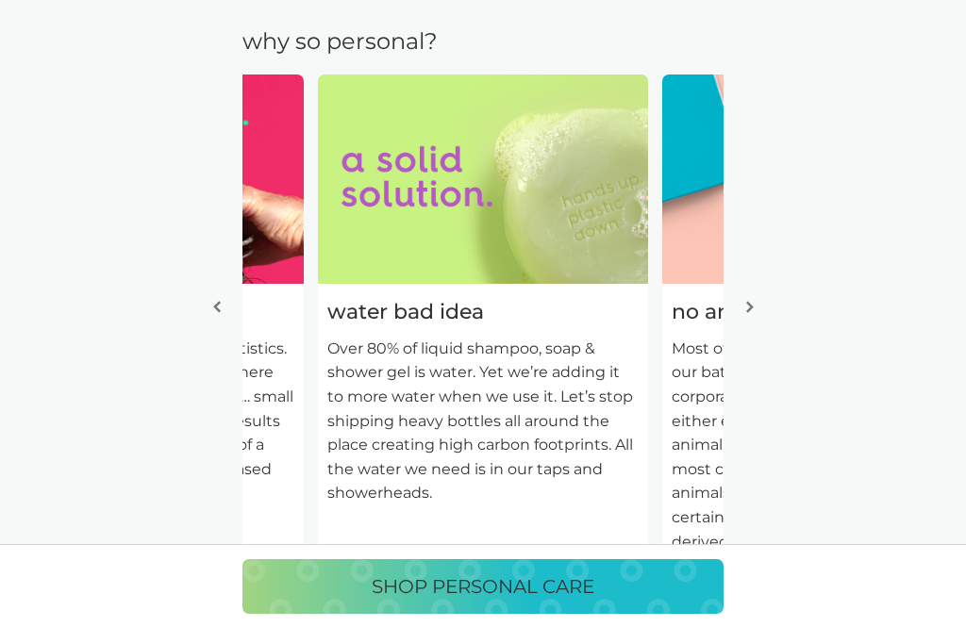
click at [754, 285] on button "button" at bounding box center [750, 308] width 14 height 94
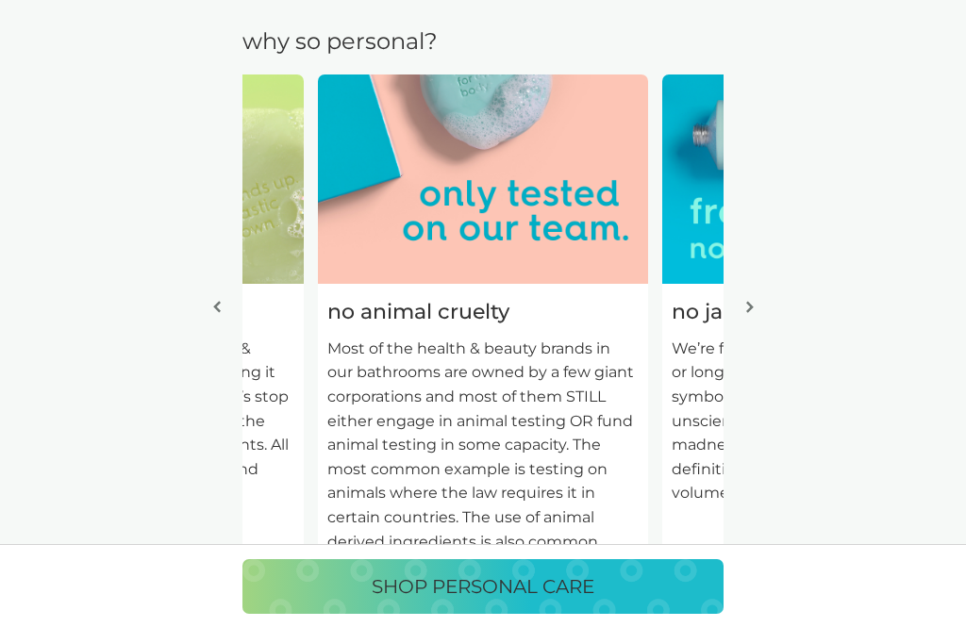
click at [753, 288] on button "button" at bounding box center [750, 308] width 14 height 94
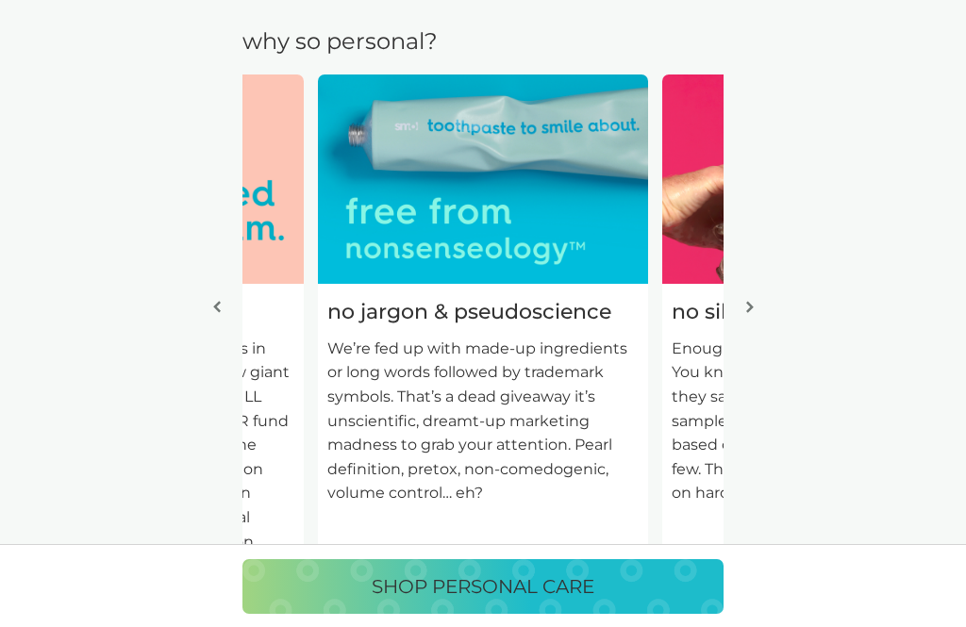
click at [753, 300] on img "button" at bounding box center [750, 307] width 8 height 14
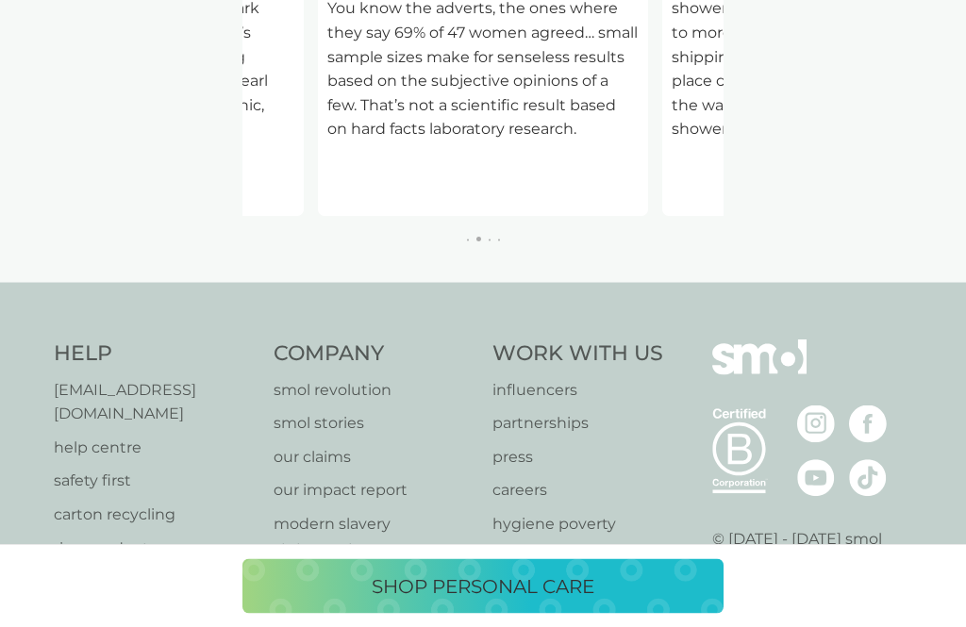
scroll to position [1382, 0]
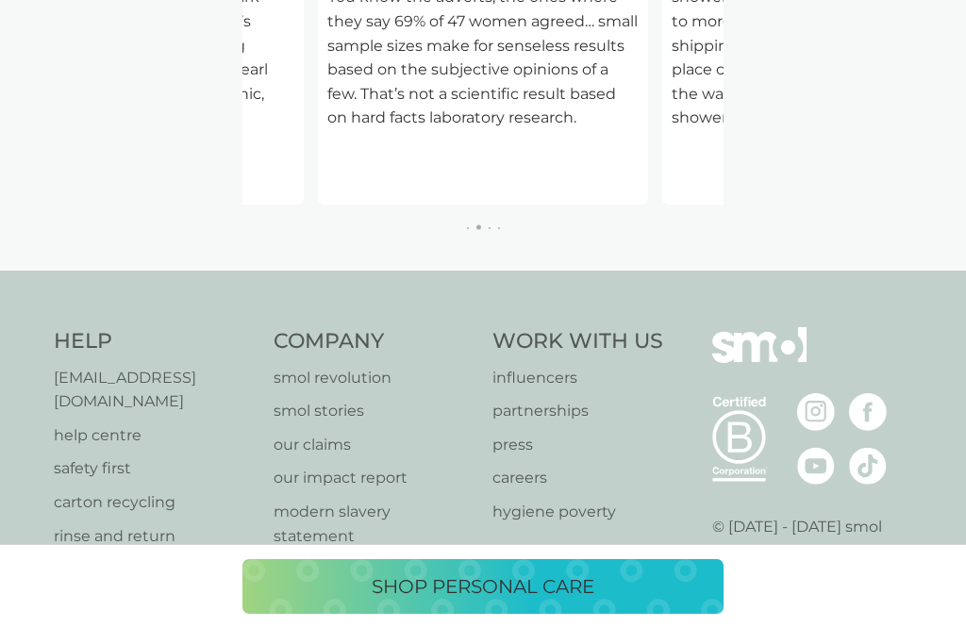
click at [73, 457] on p "safety first" at bounding box center [154, 469] width 201 height 25
